Goal: Task Accomplishment & Management: Manage account settings

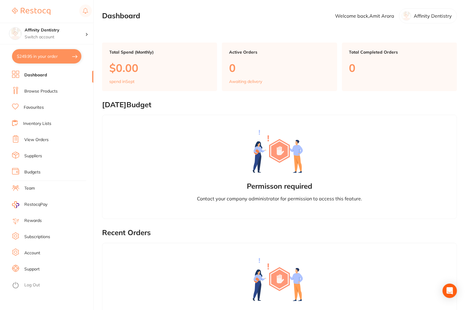
click at [279, 191] on h2 "Permisson required" at bounding box center [279, 186] width 65 height 8
click at [65, 36] on p "Switch account" at bounding box center [55, 37] width 61 height 6
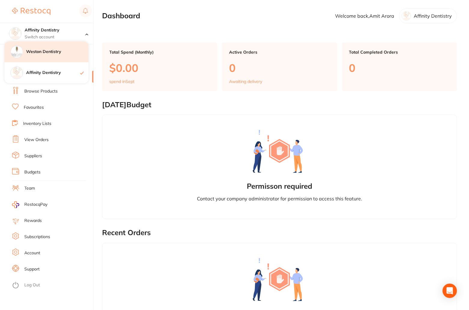
click at [52, 52] on h4 "Weston Dentistry" at bounding box center [57, 52] width 62 height 6
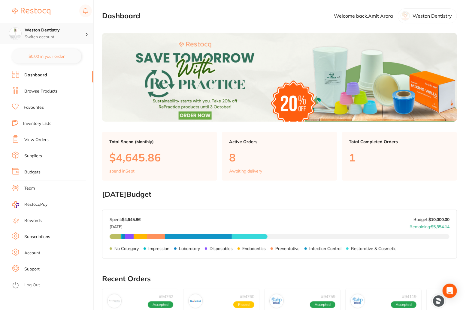
click at [44, 33] on div "Weston Dentistry Switch account" at bounding box center [55, 33] width 61 height 13
click at [278, 199] on h2 "September 2025 Budget" at bounding box center [279, 194] width 355 height 8
